Goal: Information Seeking & Learning: Learn about a topic

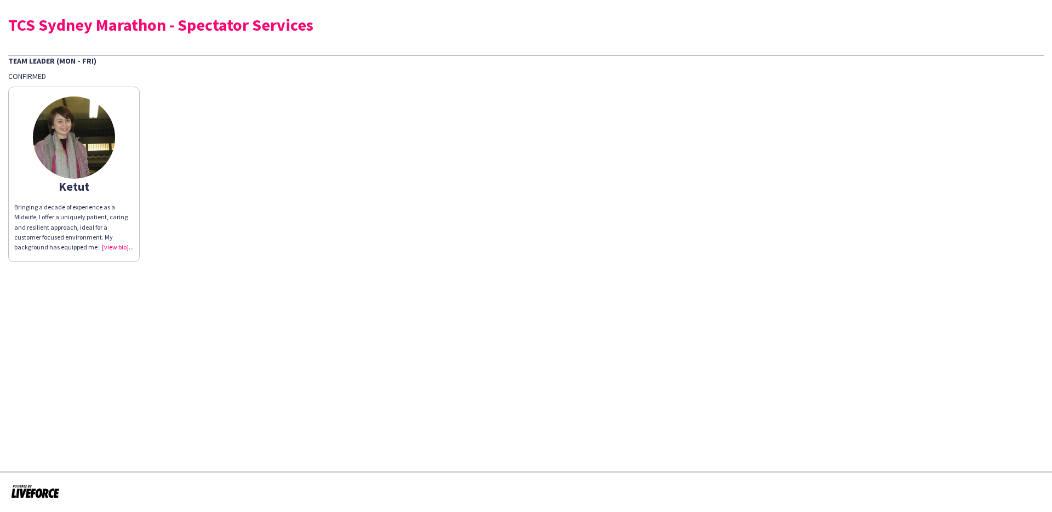
click at [111, 232] on div "Bringing a decade of experience as a Midwife, I offer a uniquely patient, carin…" at bounding box center [73, 227] width 119 height 50
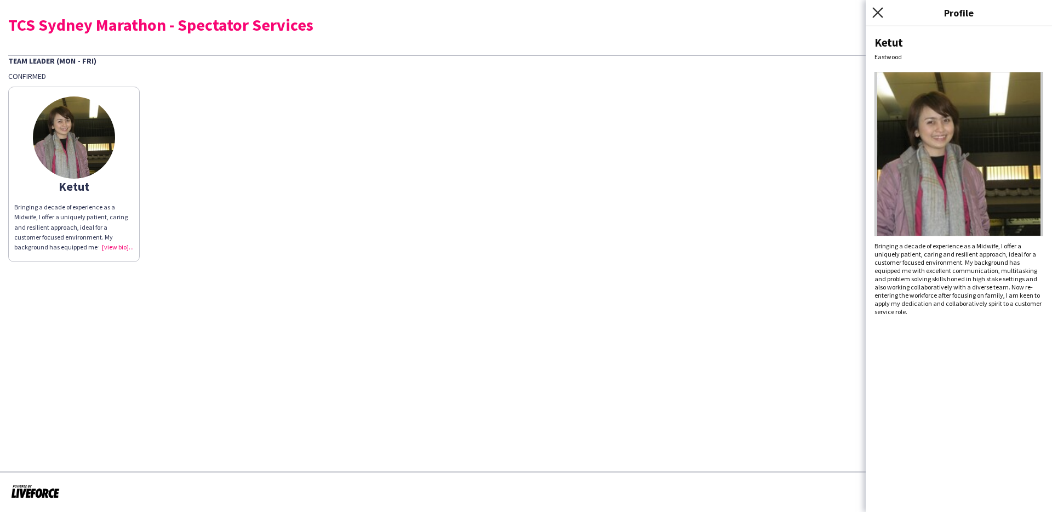
click at [873, 10] on icon "Close pop-in" at bounding box center [877, 12] width 10 height 10
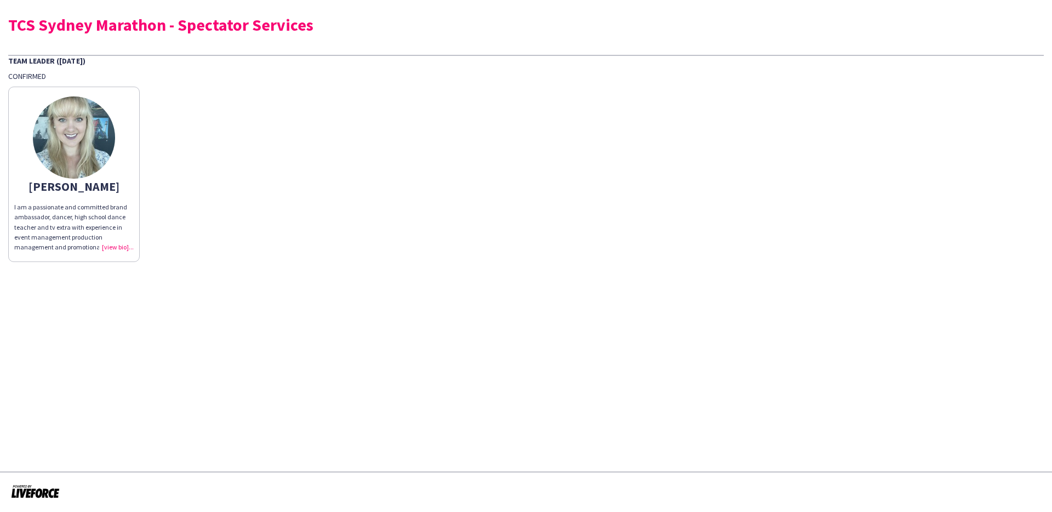
click at [371, 234] on div "[PERSON_NAME] am a passionate and committed brand ambassador, dancer, high scho…" at bounding box center [525, 171] width 1035 height 181
